Goal: Transaction & Acquisition: Purchase product/service

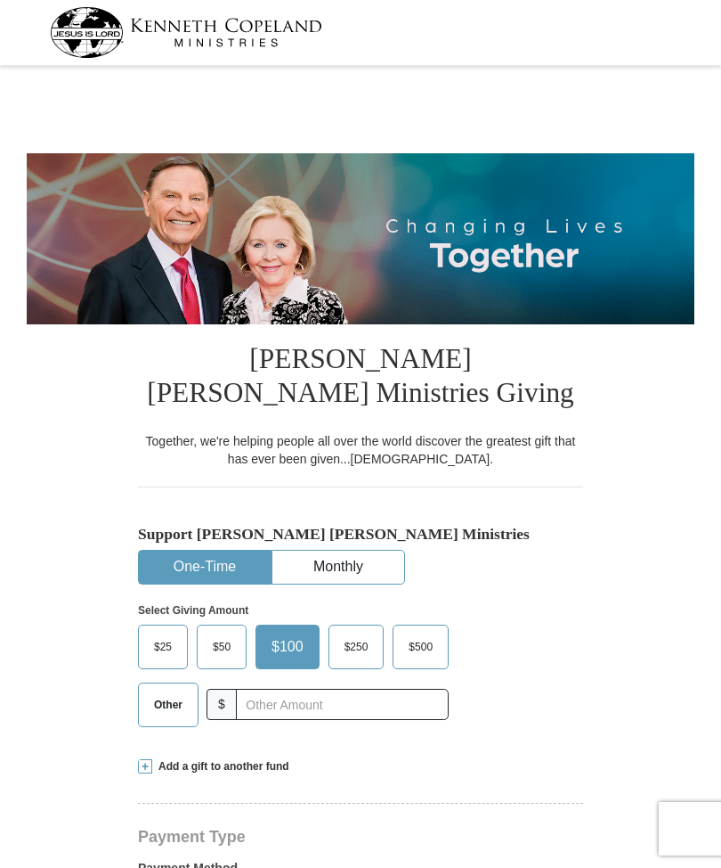
select select "IN"
click at [165, 691] on span "Other" at bounding box center [168, 704] width 46 height 27
click at [0, 0] on input "Other" at bounding box center [0, 0] width 0 height 0
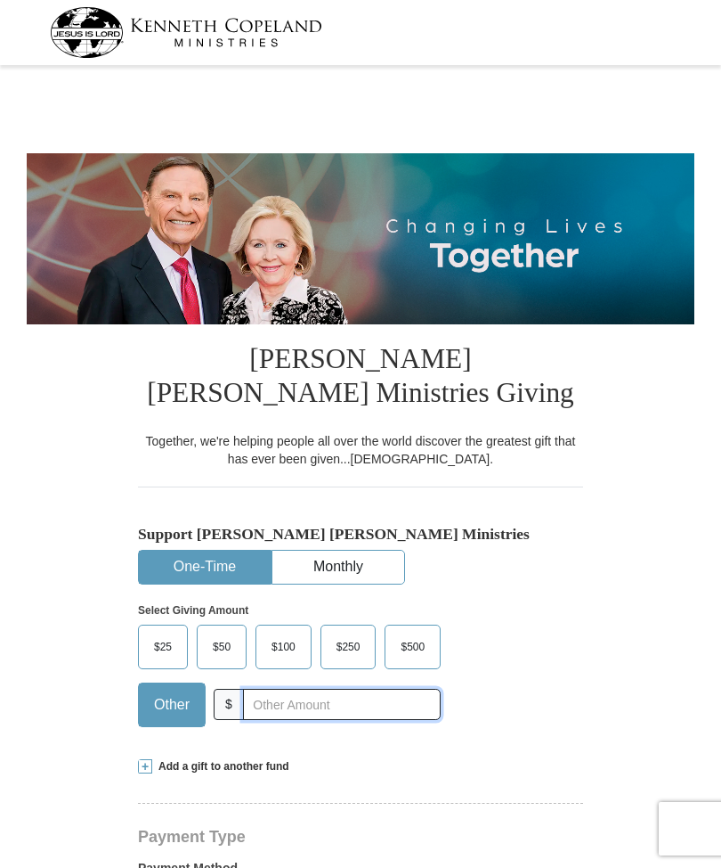
scroll to position [126, 0]
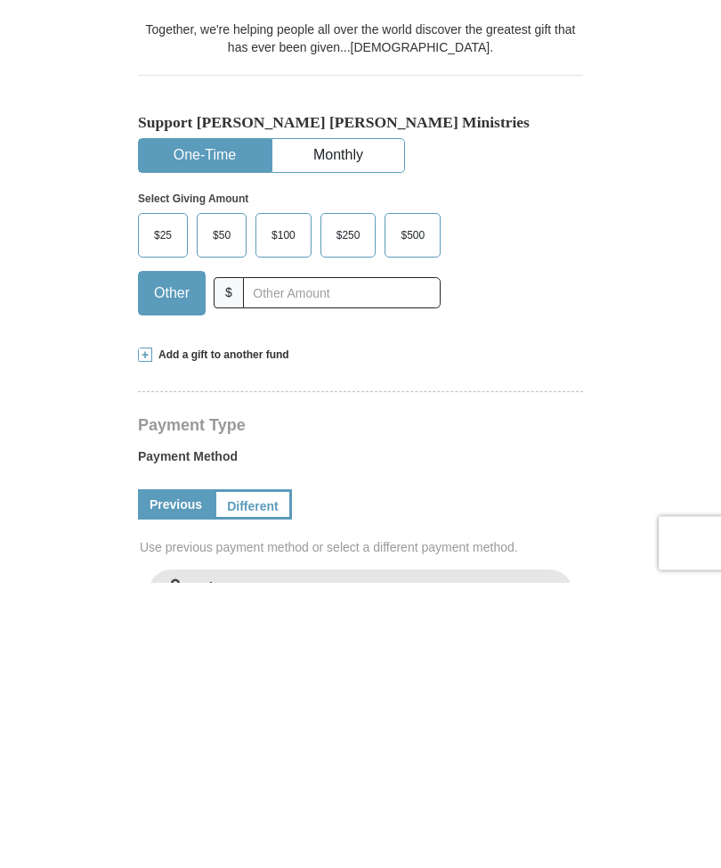
click at [217, 633] on span "Add a gift to another fund" at bounding box center [220, 640] width 137 height 15
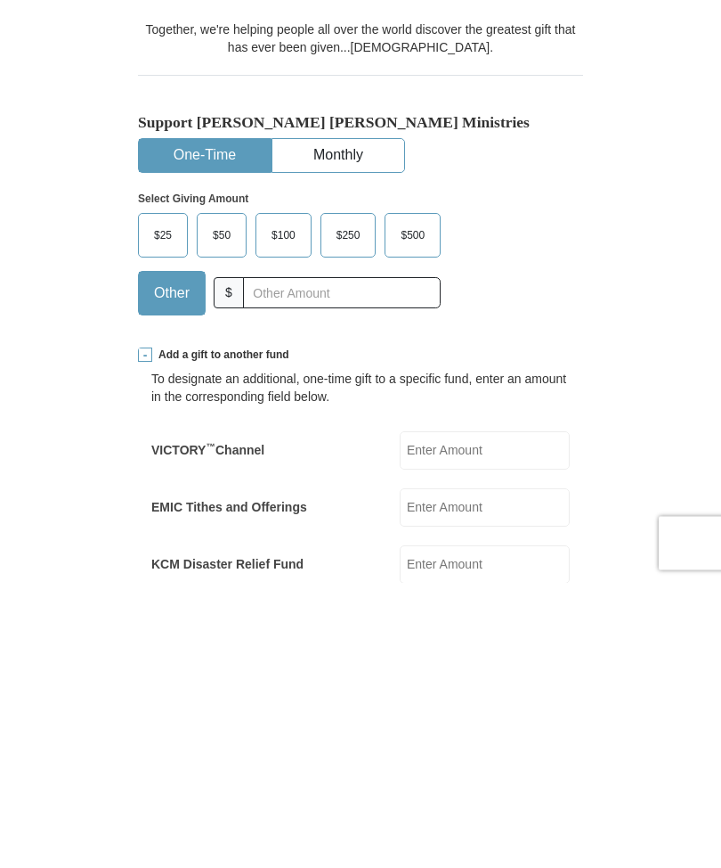
scroll to position [412, 0]
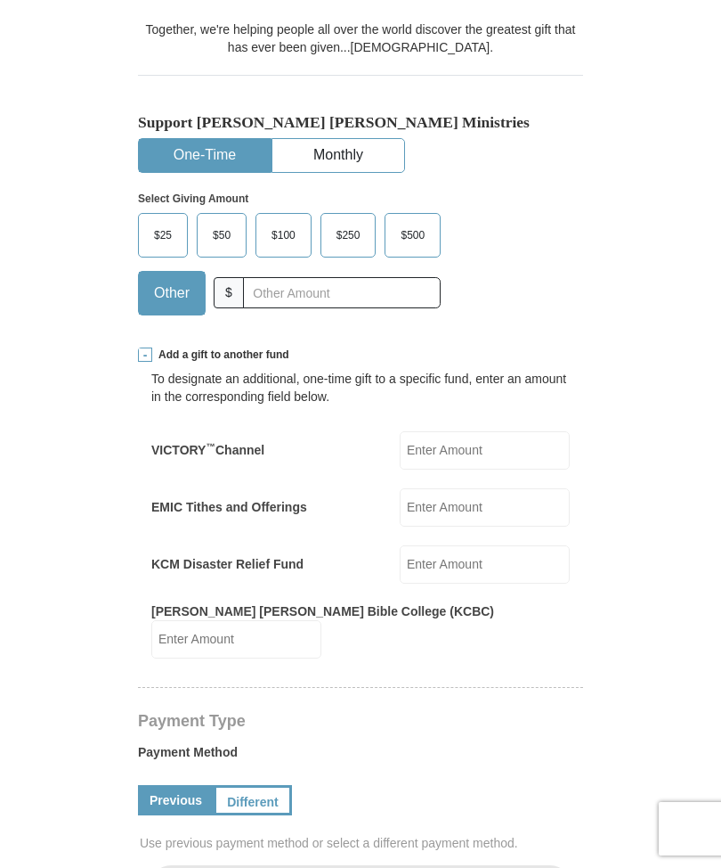
click at [462, 493] on input "EMIC Tithes and Offerings" at bounding box center [485, 507] width 170 height 38
type input "51.00"
click at [266, 286] on input "text" at bounding box center [342, 293] width 198 height 31
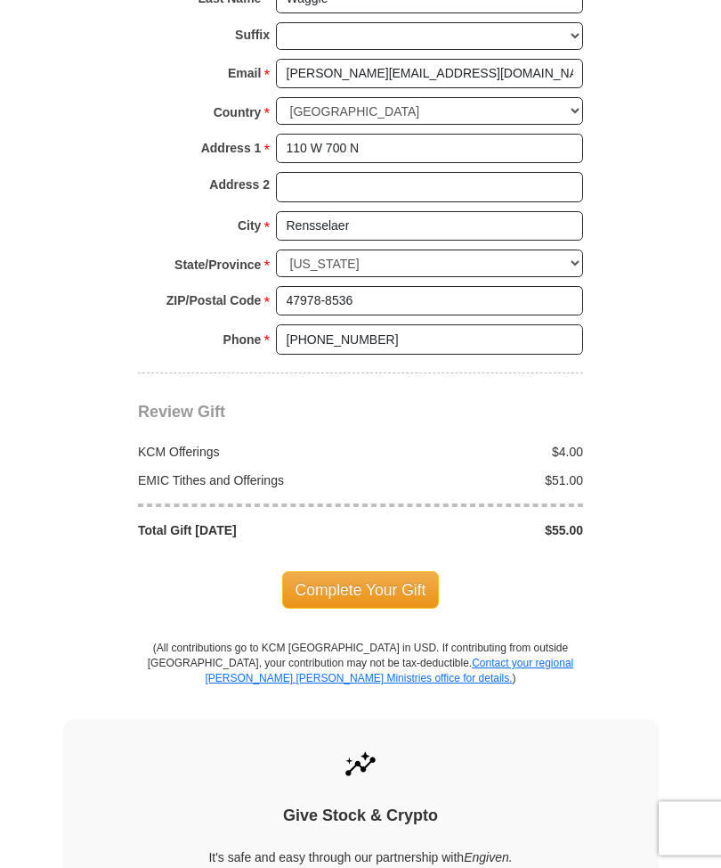
scroll to position [1548, 0]
type input "4.00"
click at [348, 571] on span "Complete Your Gift" at bounding box center [361, 589] width 158 height 37
